Goal: Find contact information: Find contact information

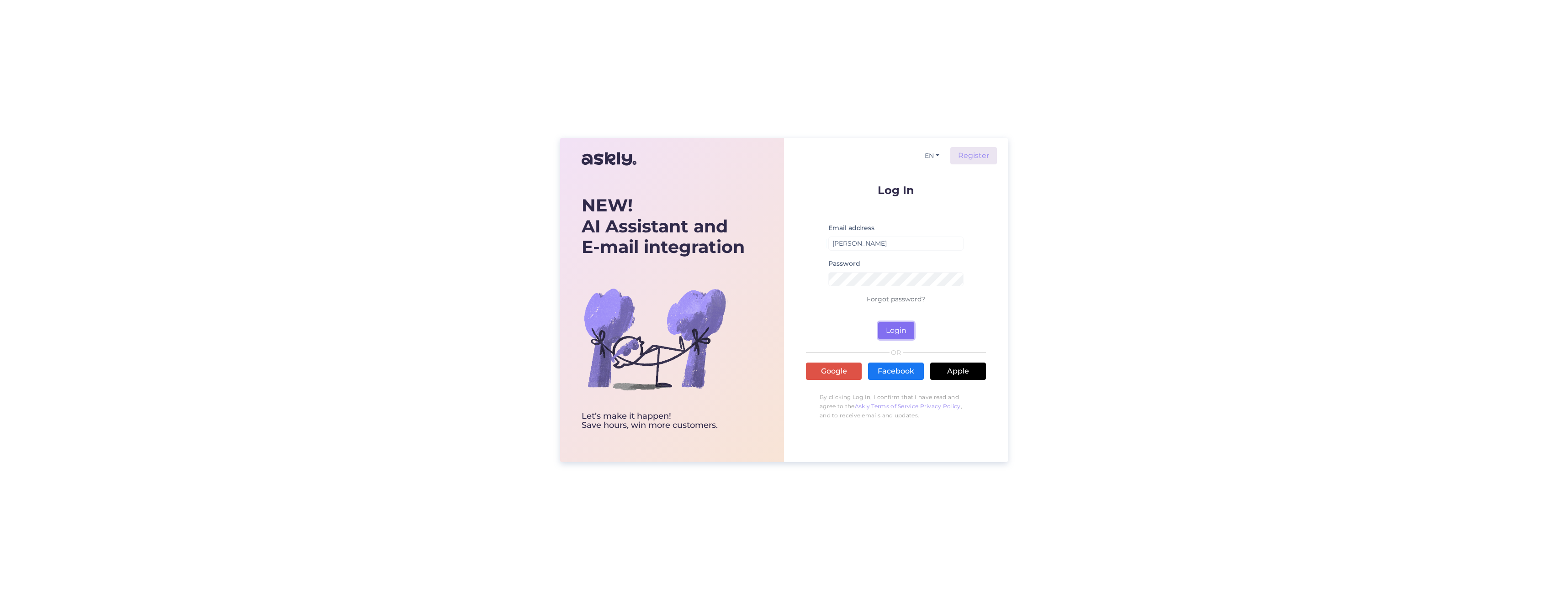
click at [904, 330] on button "Login" at bounding box center [895, 330] width 36 height 17
click at [970, 267] on form "Log In Email address [PERSON_NAME] Password Forgot password? Login" at bounding box center [895, 261] width 180 height 155
click at [911, 244] on input "[PERSON_NAME]" at bounding box center [895, 243] width 135 height 14
click at [883, 244] on input "[PERSON_NAME]" at bounding box center [895, 243] width 135 height 14
click at [935, 152] on button "EN" at bounding box center [932, 156] width 22 height 13
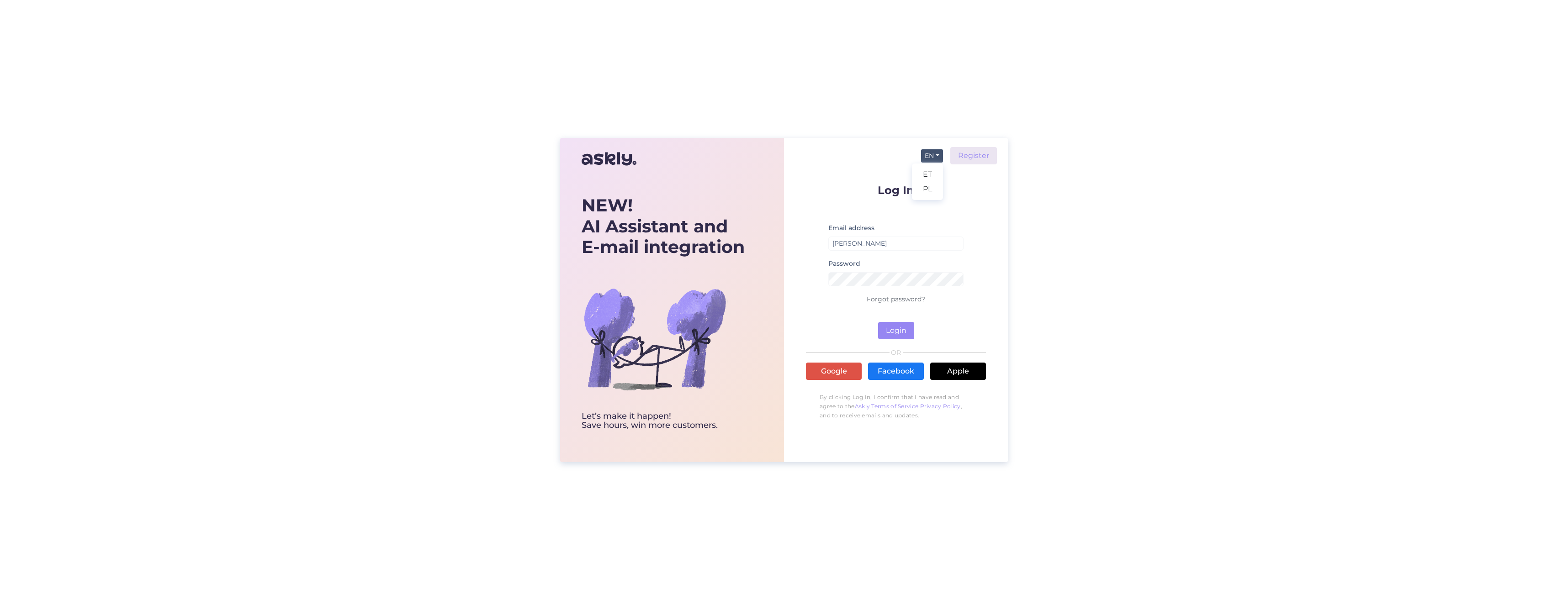
click at [1043, 201] on div "NEW! AI Assistant and E-mail integration Let’s make it happen! Save hours, win …" at bounding box center [784, 300] width 1568 height 600
click at [886, 238] on input "[PERSON_NAME]" at bounding box center [895, 243] width 135 height 14
type input "[PERSON_NAME][EMAIL_ADDRESS][DOMAIN_NAME]"
click at [884, 333] on button "Login" at bounding box center [895, 330] width 36 height 17
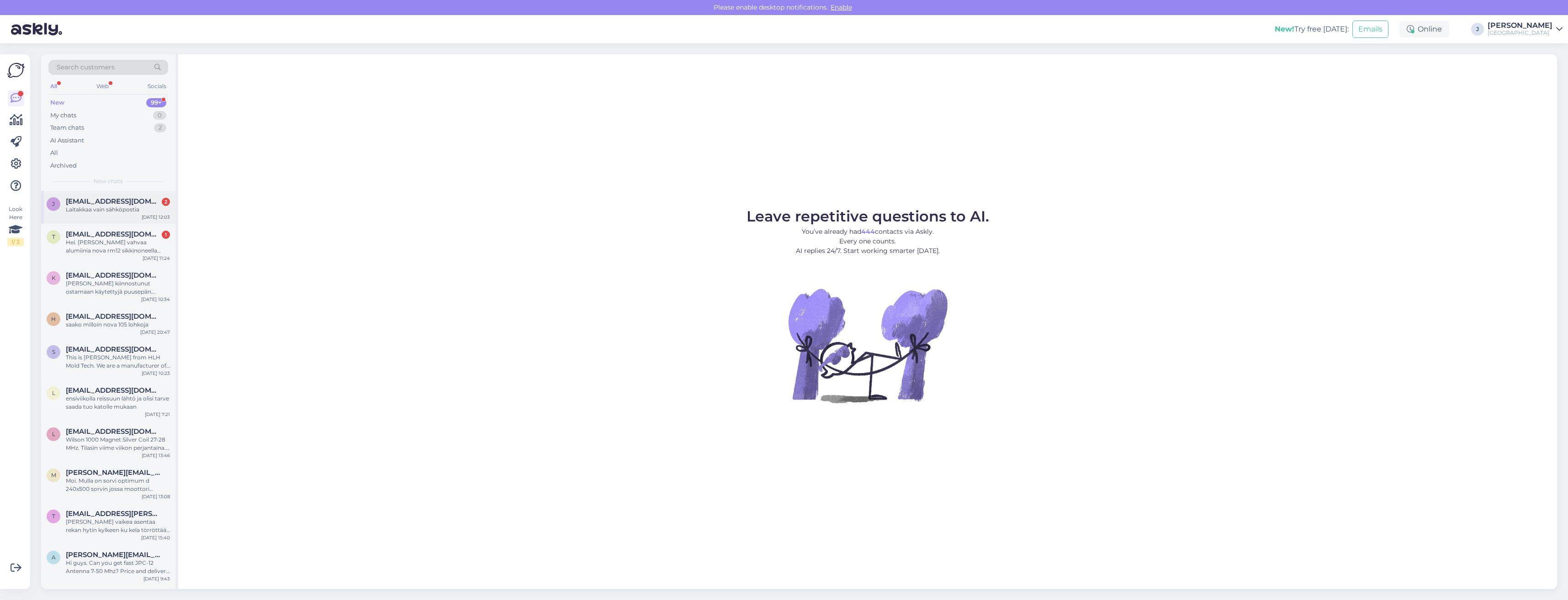
click at [109, 213] on div "Laitakkaa vain sähköpostia" at bounding box center [118, 209] width 105 height 8
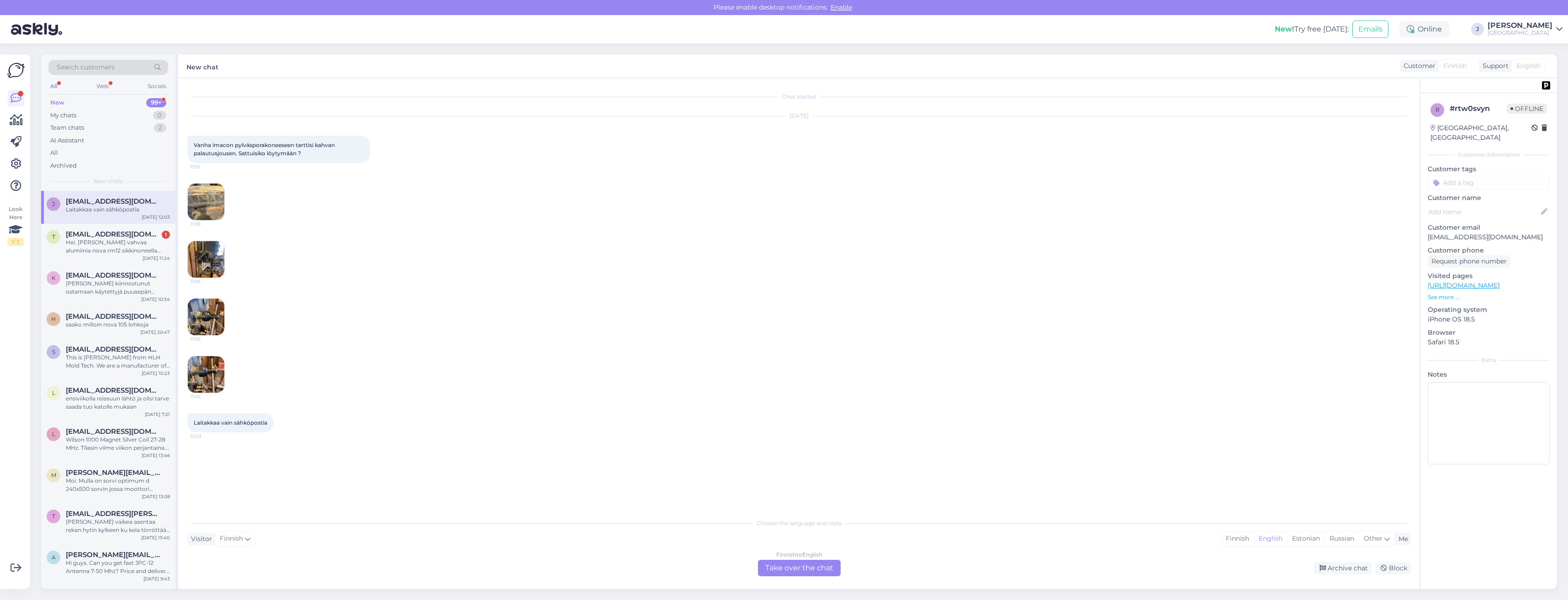
click at [217, 253] on img at bounding box center [206, 260] width 37 height 37
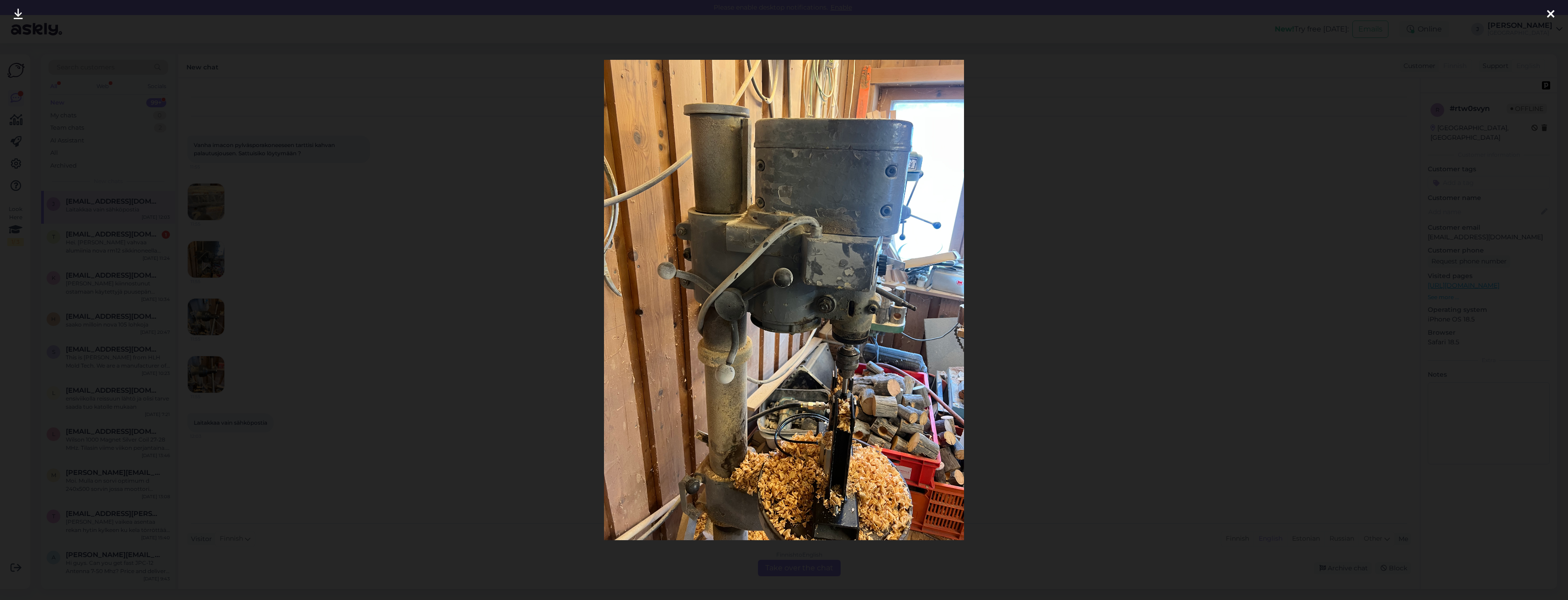
click at [206, 316] on div at bounding box center [784, 300] width 1568 height 600
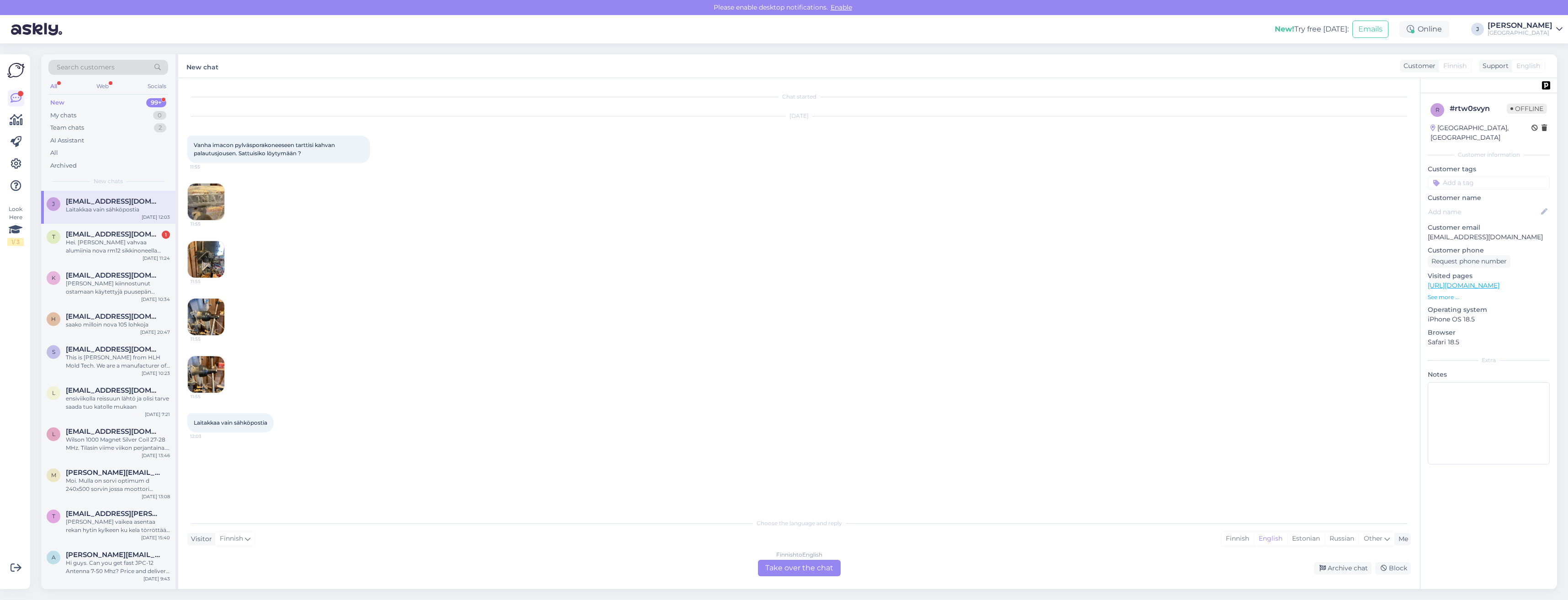
click at [204, 314] on img at bounding box center [206, 317] width 37 height 37
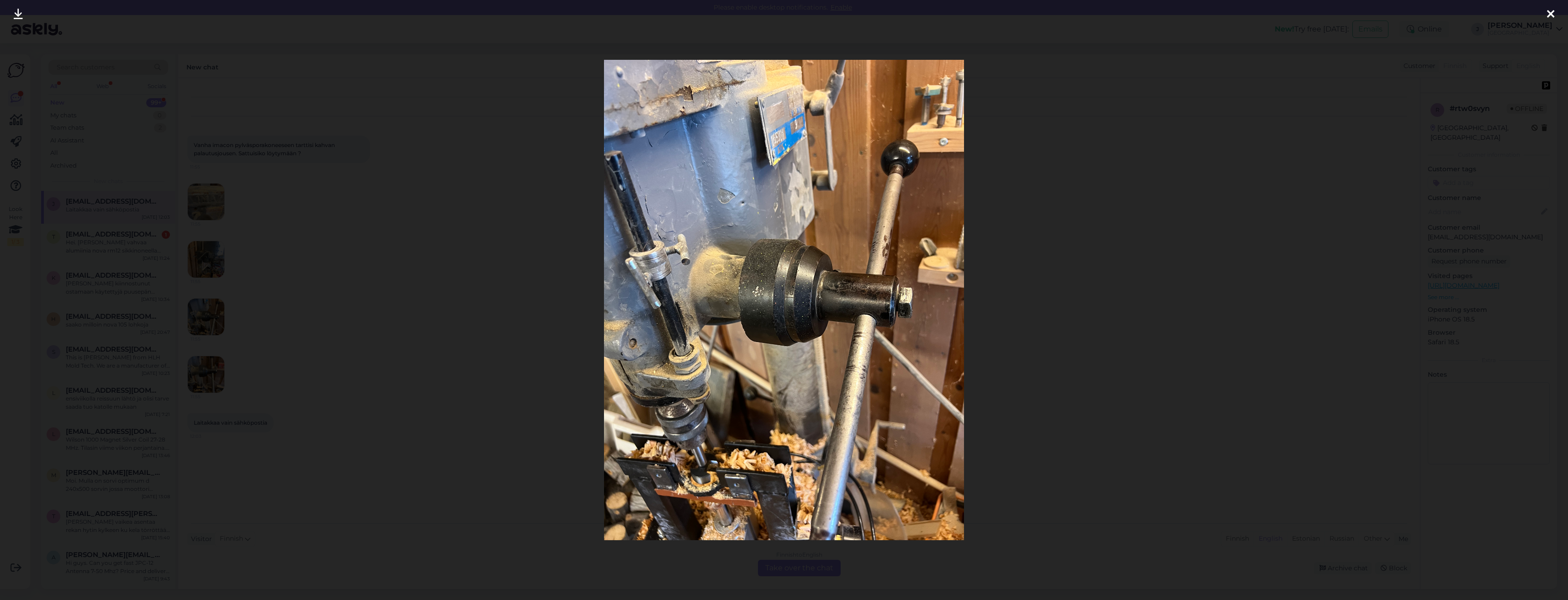
click at [212, 372] on div at bounding box center [784, 300] width 1568 height 600
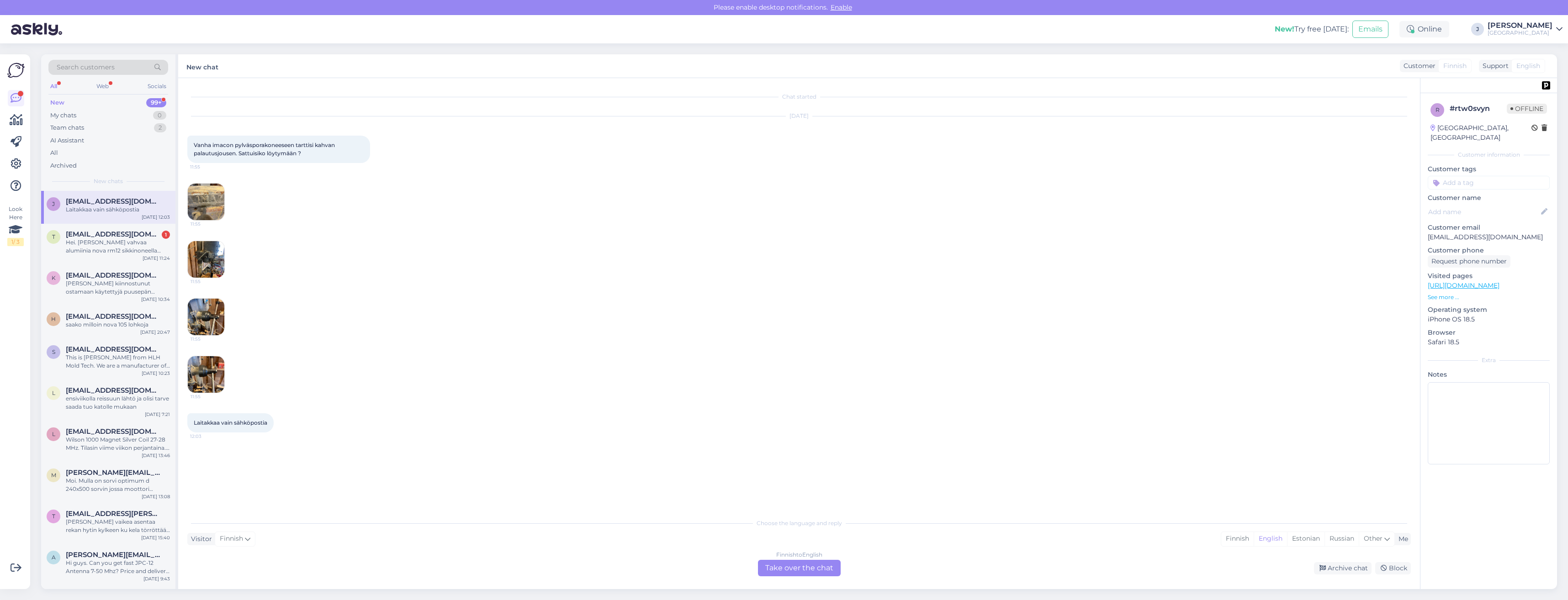
click at [207, 371] on img at bounding box center [206, 374] width 37 height 37
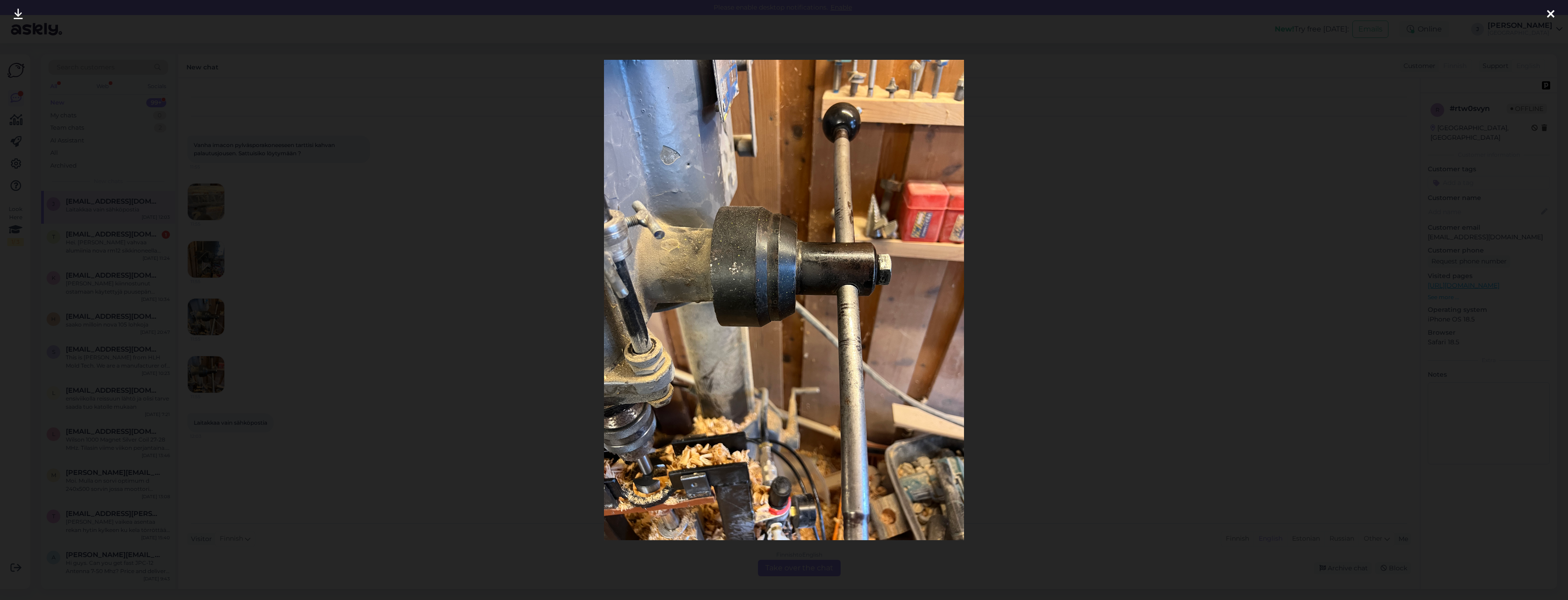
click at [206, 315] on div at bounding box center [784, 300] width 1568 height 600
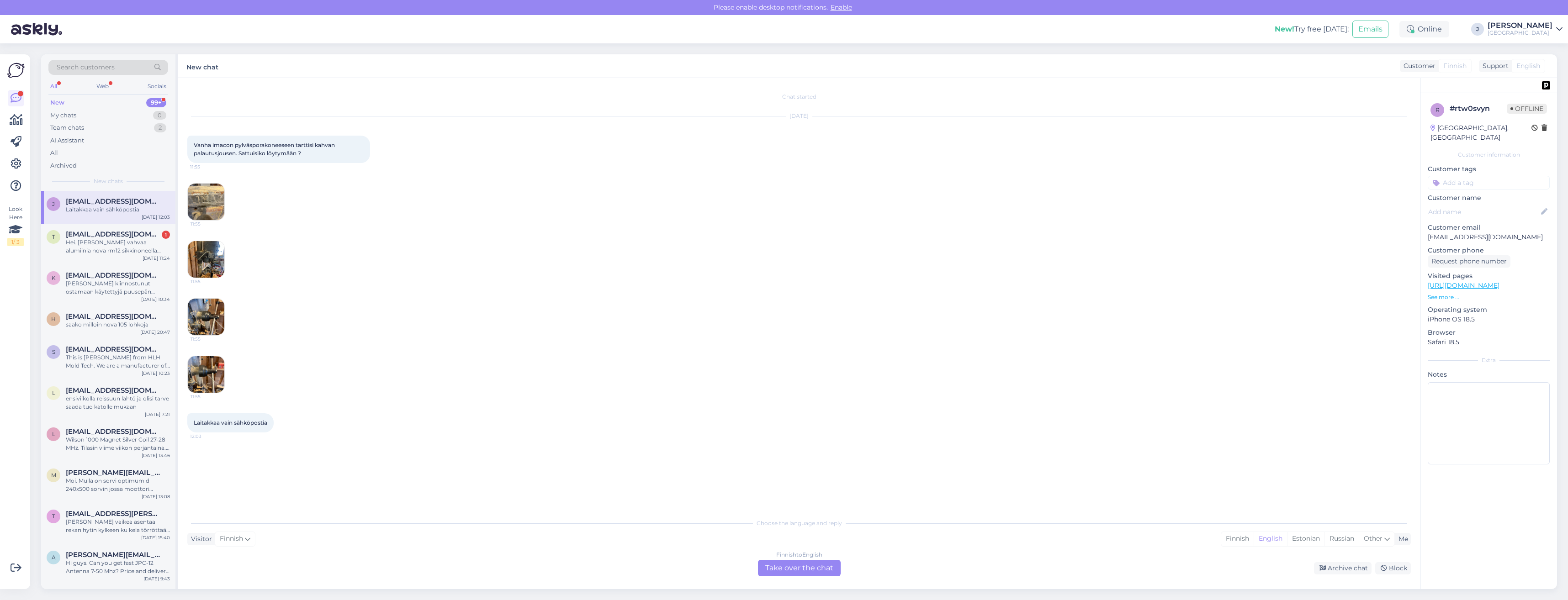
click at [210, 198] on img at bounding box center [206, 202] width 37 height 37
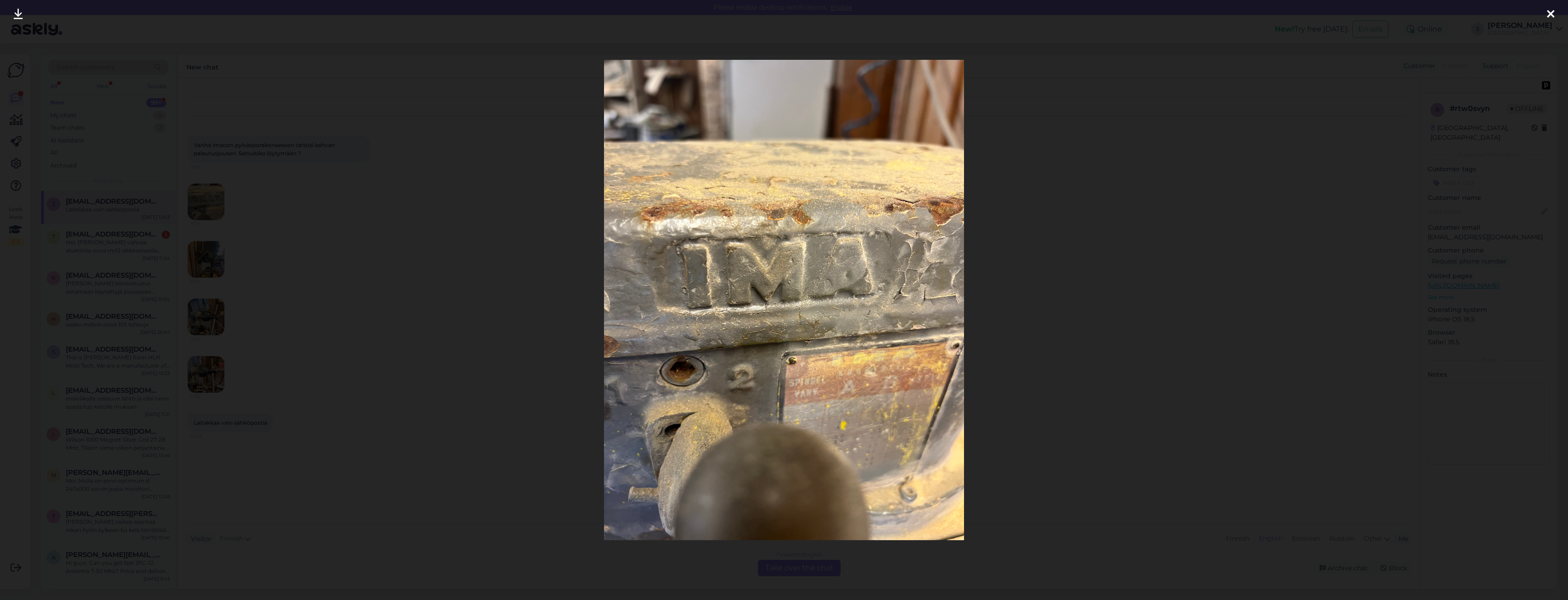
click at [216, 261] on div at bounding box center [784, 300] width 1568 height 600
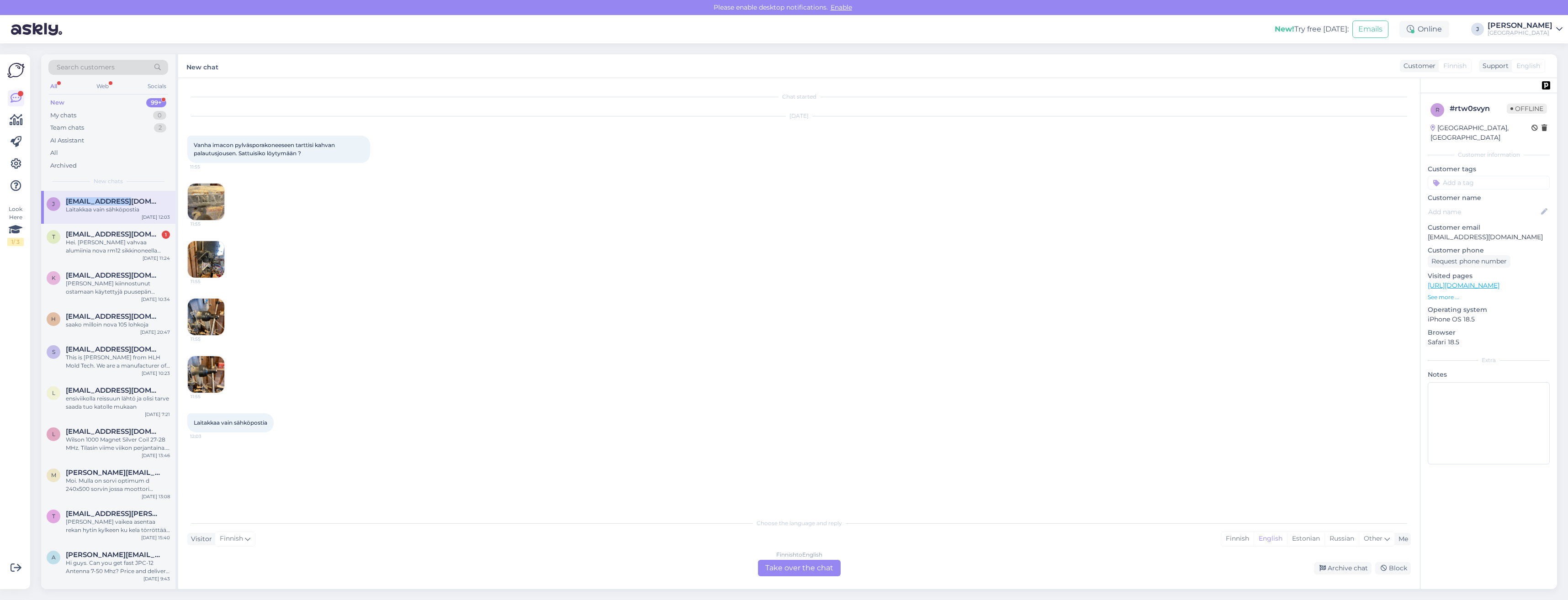
drag, startPoint x: 128, startPoint y: 202, endPoint x: 67, endPoint y: 199, distance: 61.1
click at [67, 199] on div "[EMAIL_ADDRESS][DOMAIN_NAME]" at bounding box center [118, 201] width 105 height 8
drag, startPoint x: 67, startPoint y: 199, endPoint x: 73, endPoint y: 201, distance: 6.3
copy span "[EMAIL_ADDRESS][DOMAIN_NAME]"
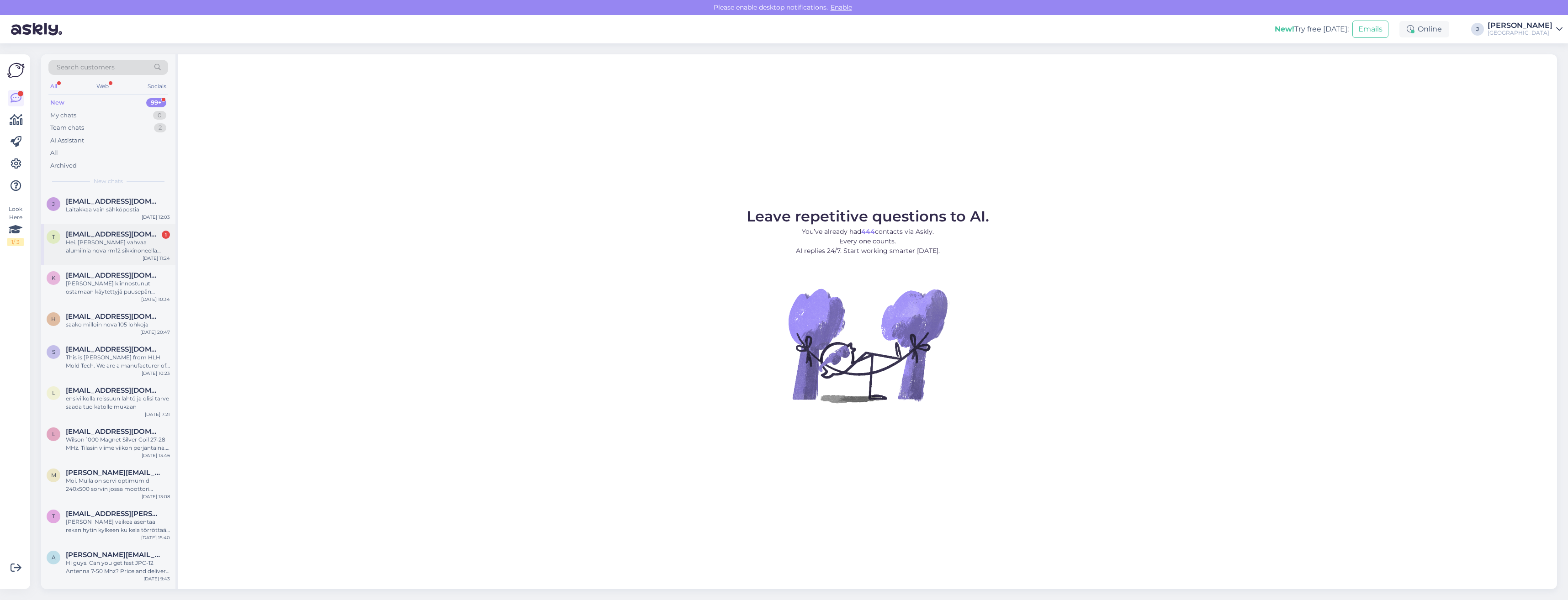
click at [113, 238] on span "[EMAIL_ADDRESS][DOMAIN_NAME]" at bounding box center [114, 234] width 95 height 8
drag, startPoint x: 65, startPoint y: 236, endPoint x: 168, endPoint y: 228, distance: 103.3
click at [168, 228] on div "T Tero.lehtonen85@gmail.com Hei. Miten vahvaa alumiinia nova rm12 sikkinoneella…" at bounding box center [108, 244] width 134 height 41
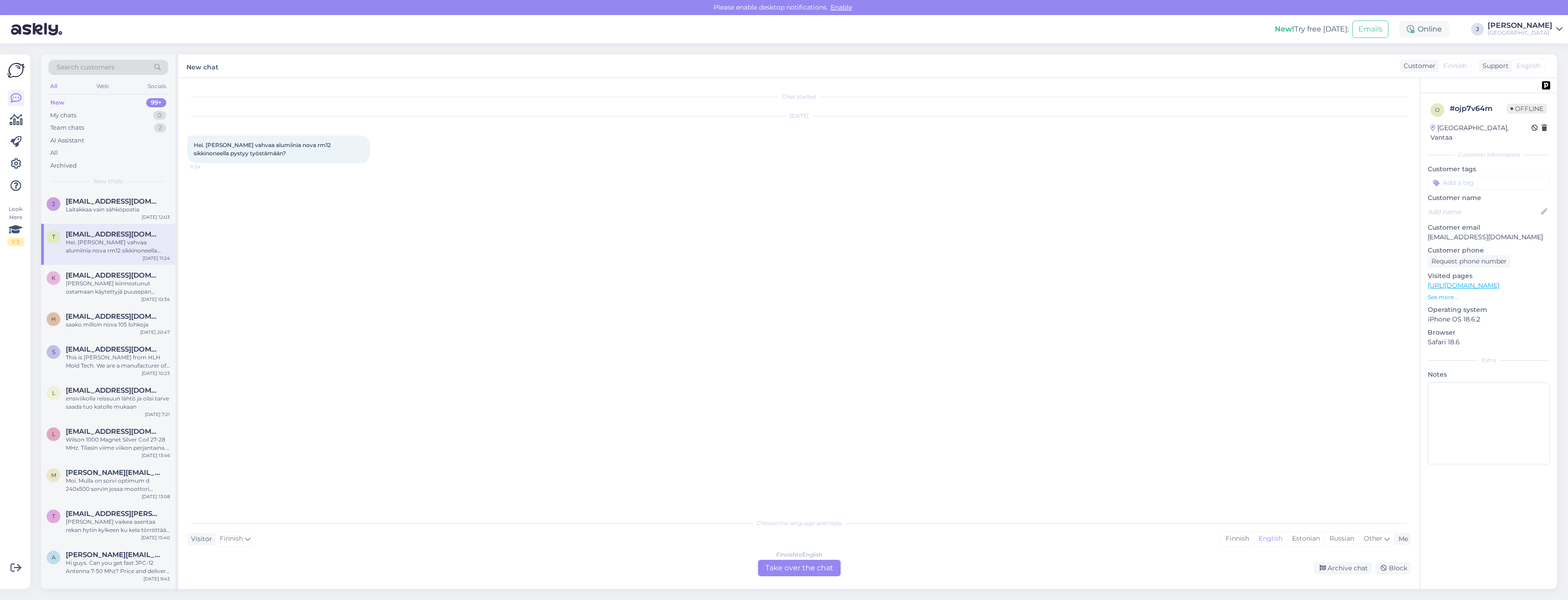
click at [1313, 292] on div "Chat started Sep 15 2025 Hei. Miten vahvaa alumiinia nova rm12 sikkinoneella py…" at bounding box center [803, 296] width 1231 height 418
drag, startPoint x: 1523, startPoint y: 228, endPoint x: 1427, endPoint y: 224, distance: 96.1
click at [1427, 224] on div "o # ojp7v64m Offline Finland, Vantaa Customer information Customer tags Custome…" at bounding box center [1488, 286] width 137 height 385
drag, startPoint x: 1427, startPoint y: 224, endPoint x: 1436, endPoint y: 228, distance: 9.8
copy p "[EMAIL_ADDRESS][DOMAIN_NAME]"
